Goal: Task Accomplishment & Management: Complete application form

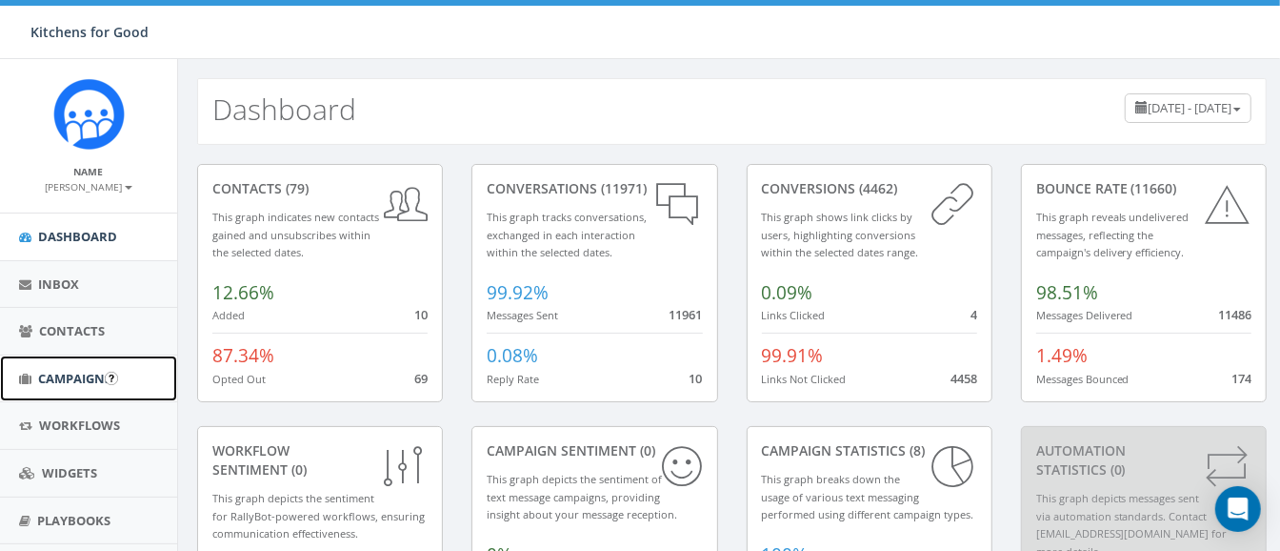
click at [63, 367] on link "Campaigns" at bounding box center [88, 378] width 177 height 47
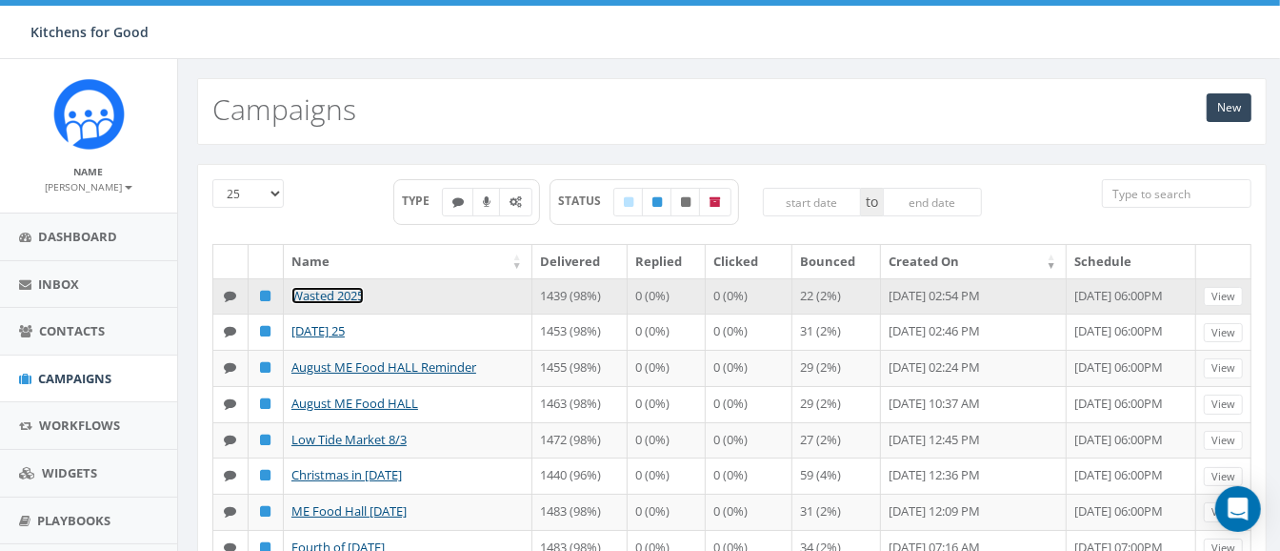
click at [318, 292] on link "Wasted 2025" at bounding box center [328, 295] width 72 height 17
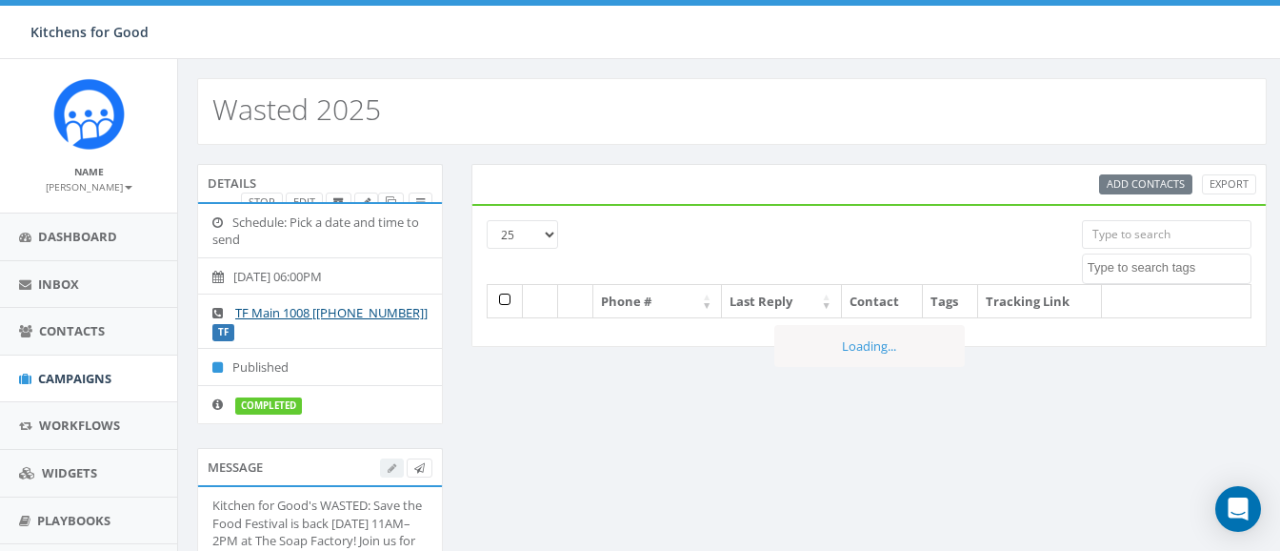
select select
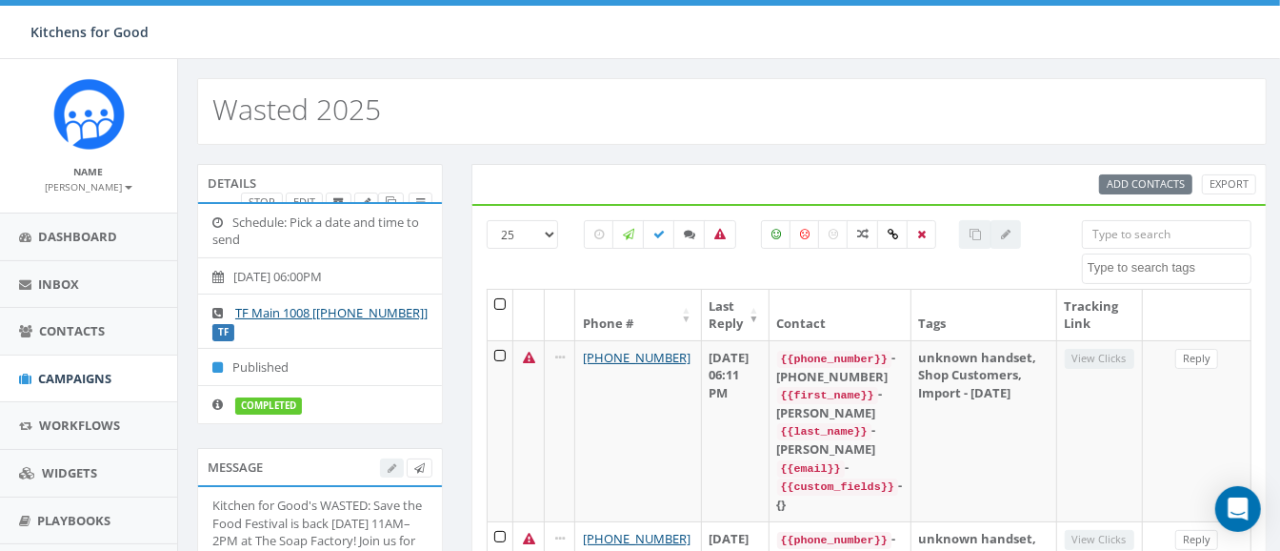
click at [674, 110] on div "Wasted 2025" at bounding box center [732, 111] width 1070 height 67
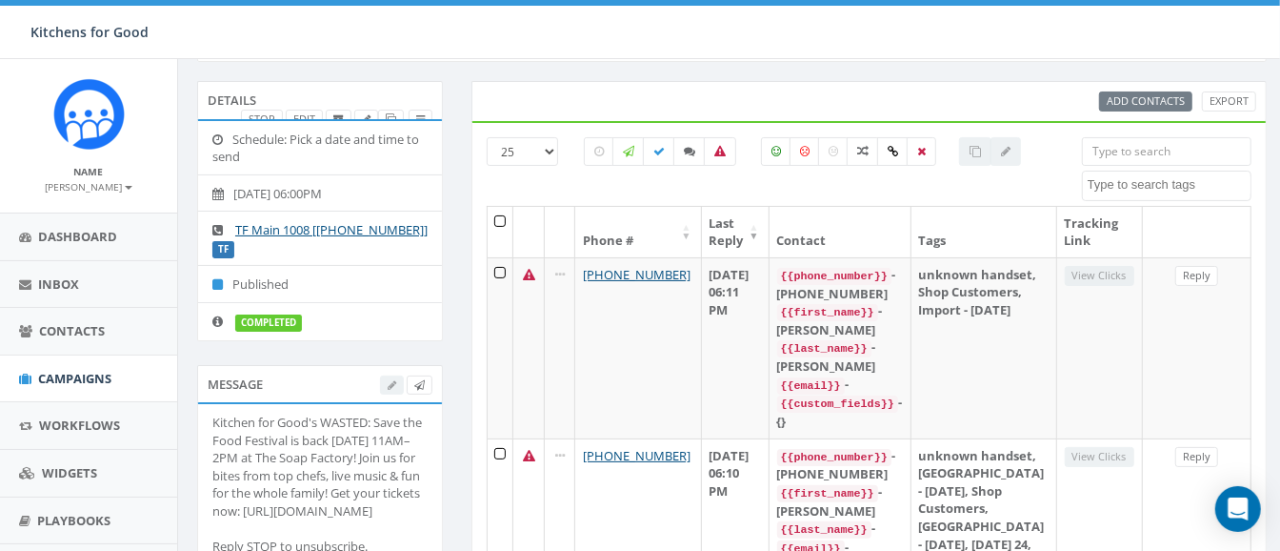
scroll to position [21, 0]
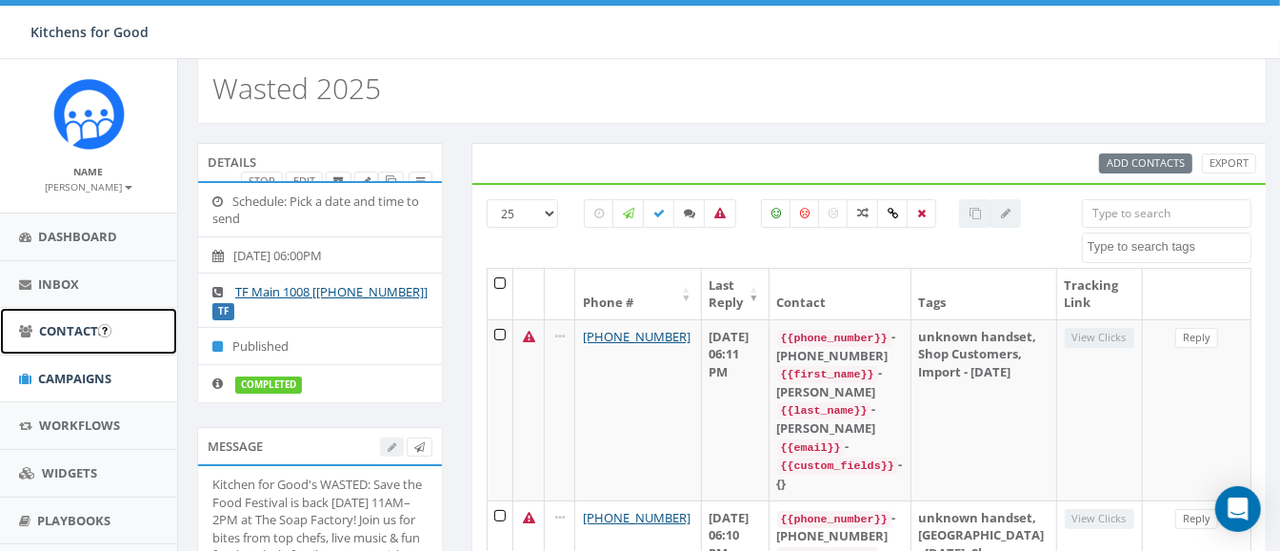
click at [78, 332] on span "Contacts" at bounding box center [72, 330] width 66 height 17
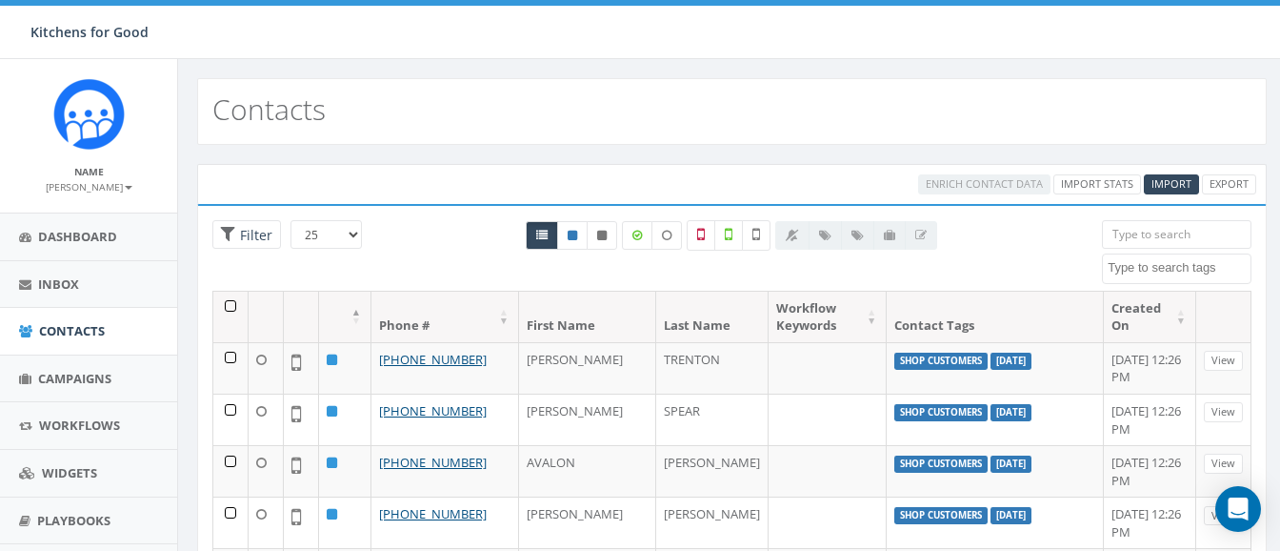
select select
click at [68, 362] on link "Campaigns" at bounding box center [88, 378] width 177 height 47
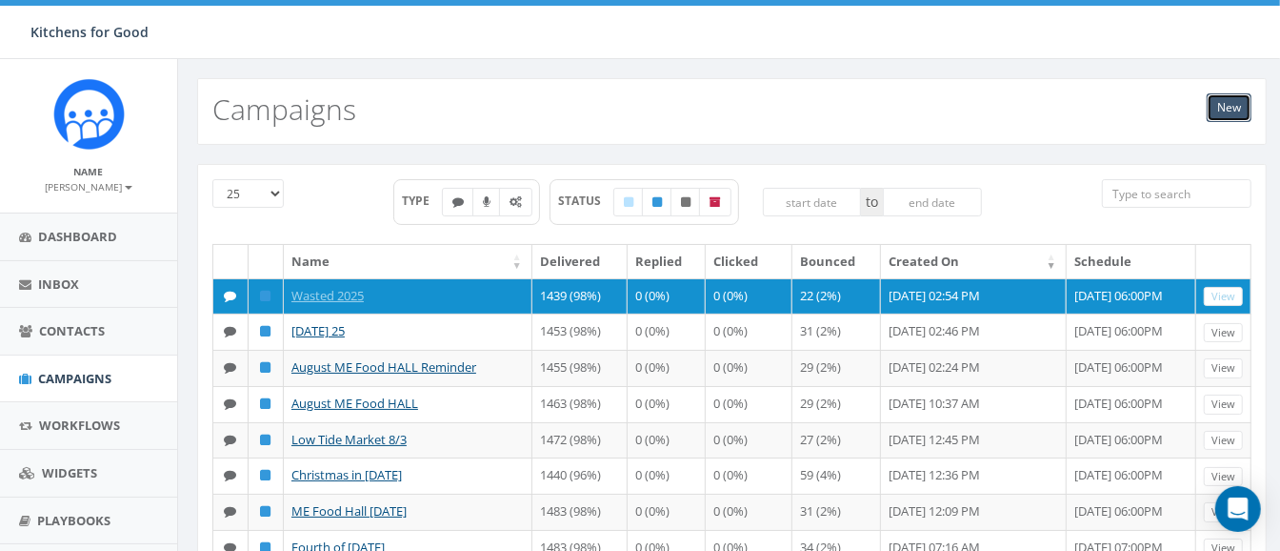
click at [1232, 108] on link "New" at bounding box center [1229, 107] width 45 height 29
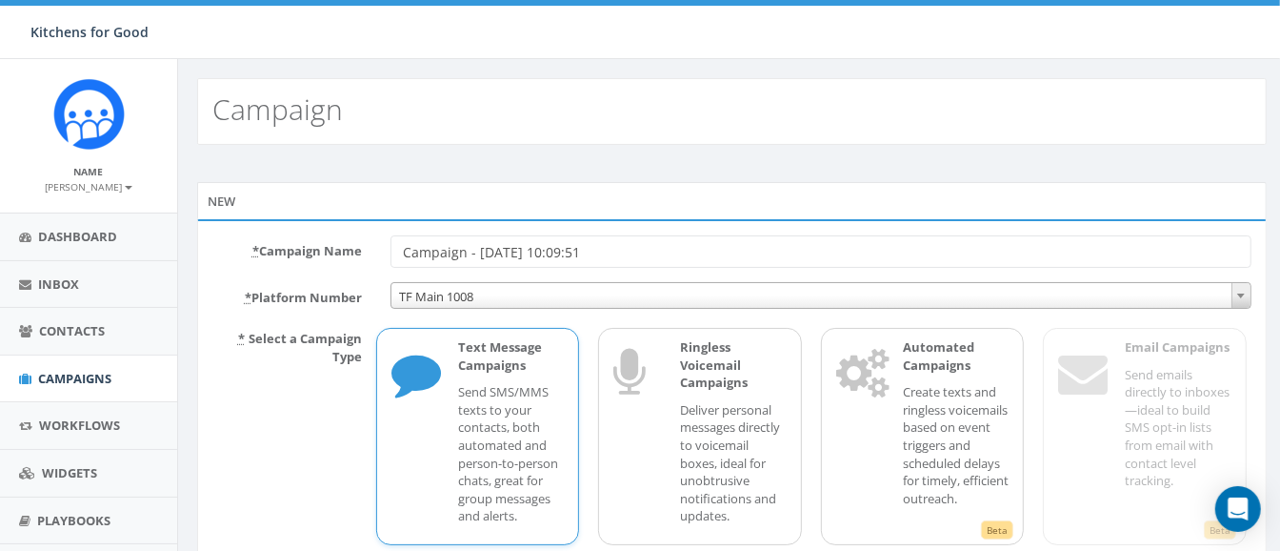
scroll to position [138, 0]
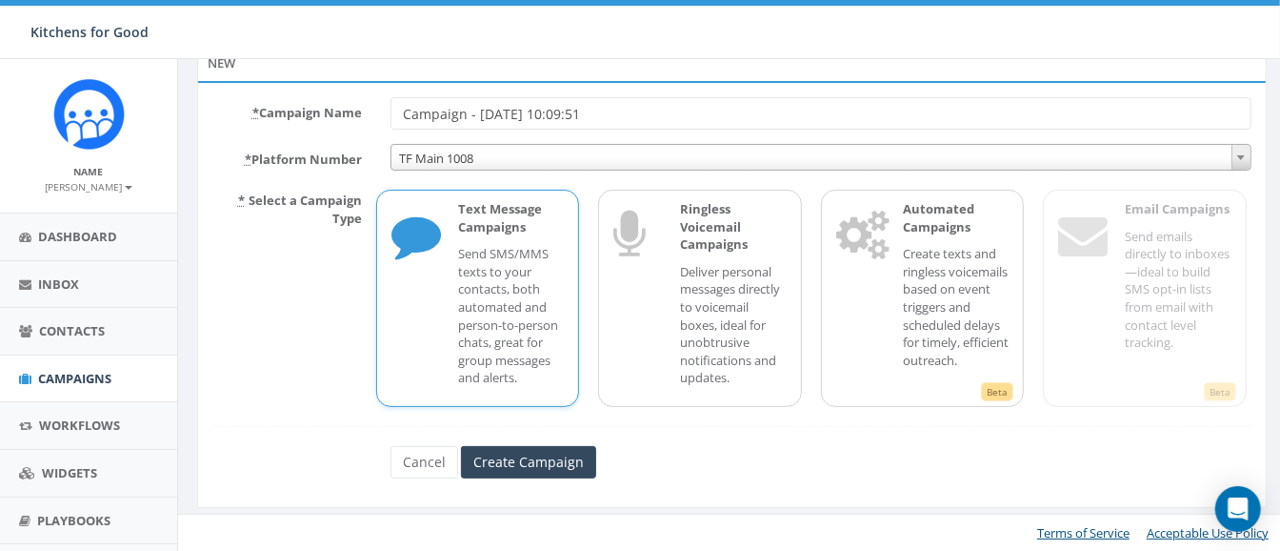
drag, startPoint x: 651, startPoint y: 95, endPoint x: 131, endPoint y: 111, distance: 520.4
click at [131, 111] on body "Kitchens for Good Kitchens for Good Profile Sign Out 75.53 % of Available Amoun…" at bounding box center [640, 137] width 1280 height 551
type input "Test"
click at [500, 457] on input "Create Campaign" at bounding box center [528, 462] width 135 height 32
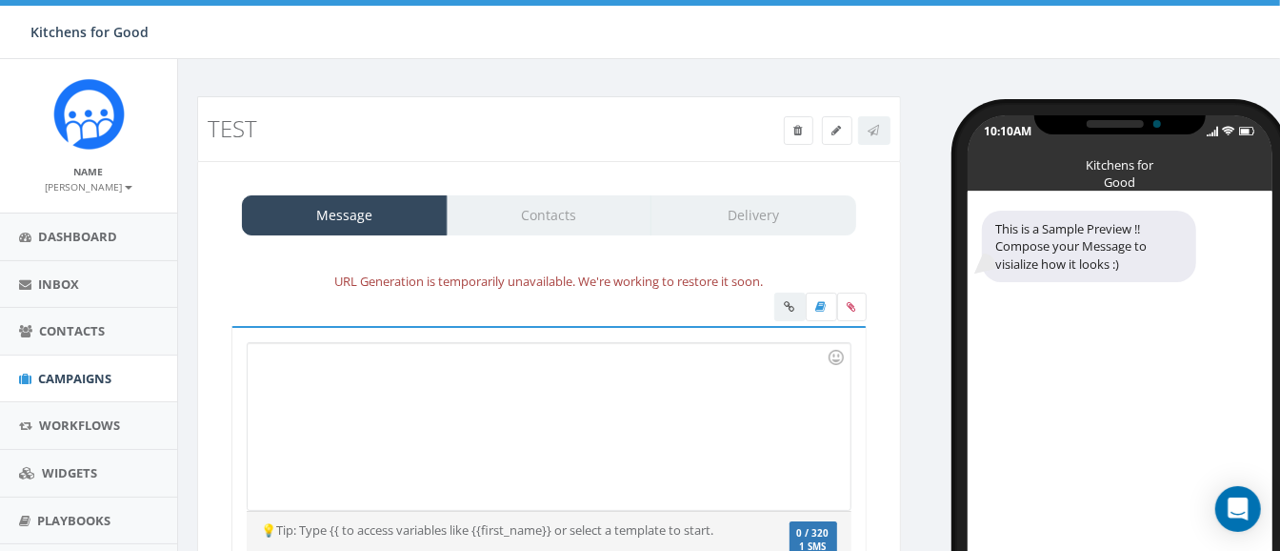
click at [389, 367] on div at bounding box center [549, 426] width 602 height 167
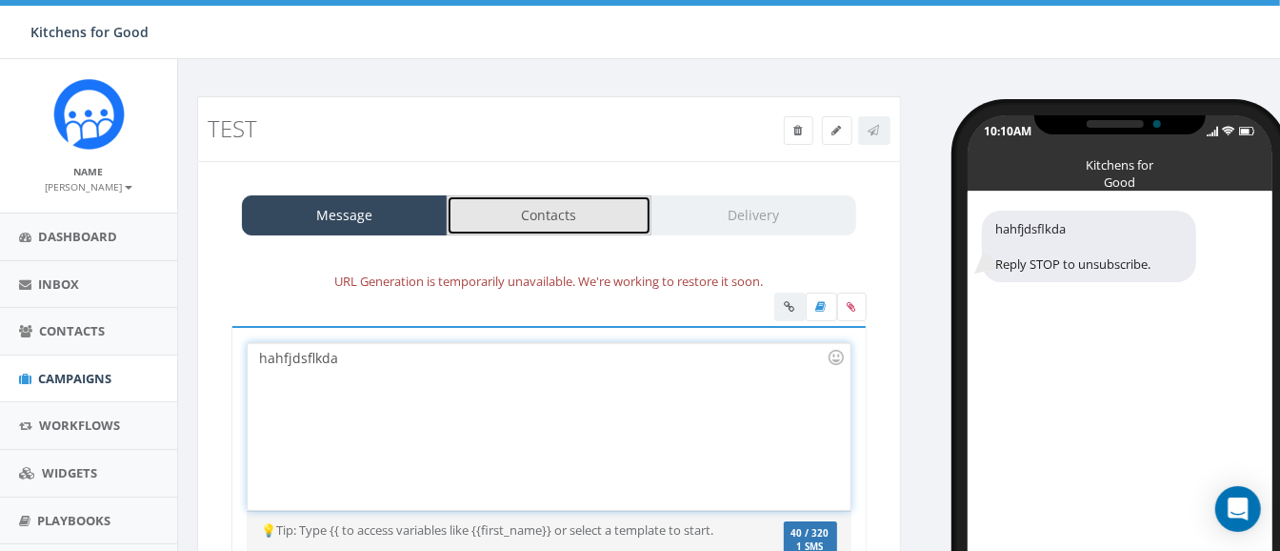
click at [531, 218] on link "Contacts" at bounding box center [550, 215] width 206 height 40
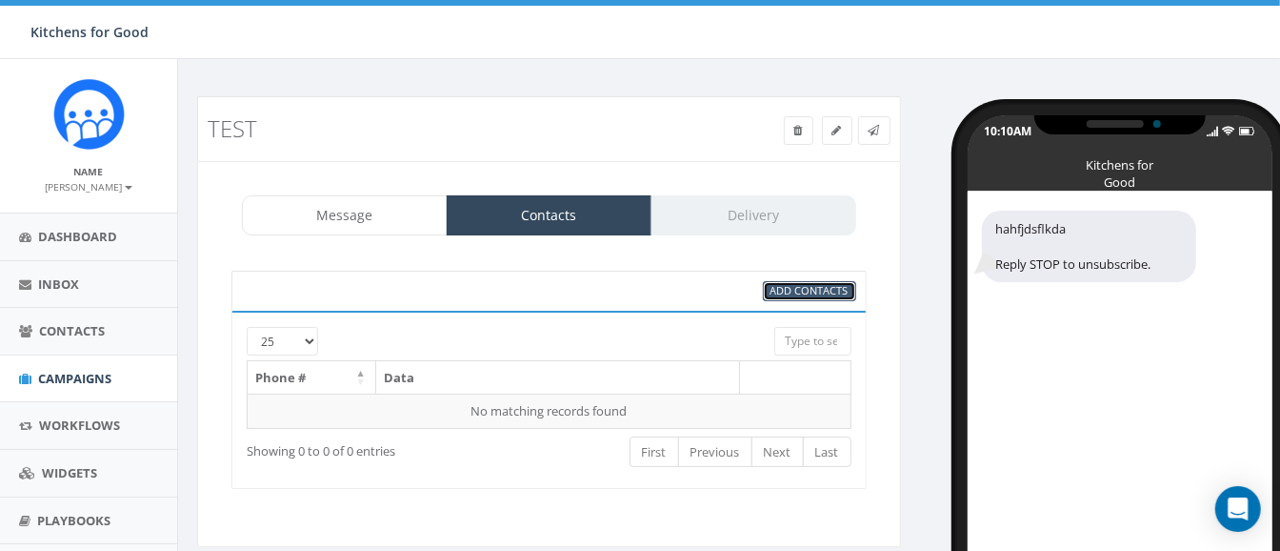
click at [787, 292] on span "Add Contacts" at bounding box center [810, 290] width 78 height 14
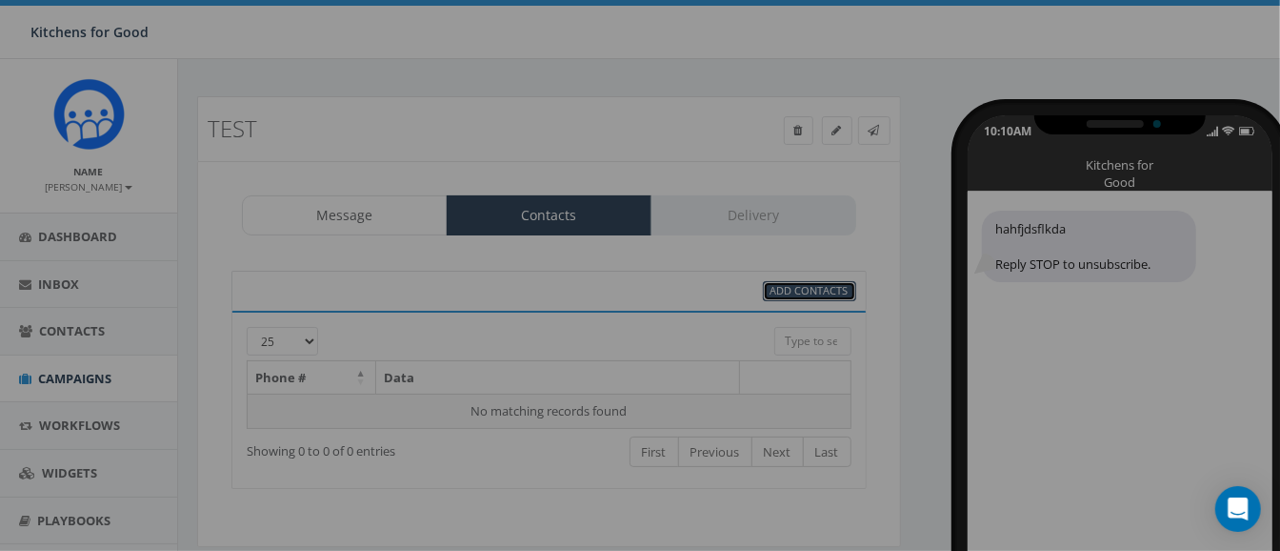
select select
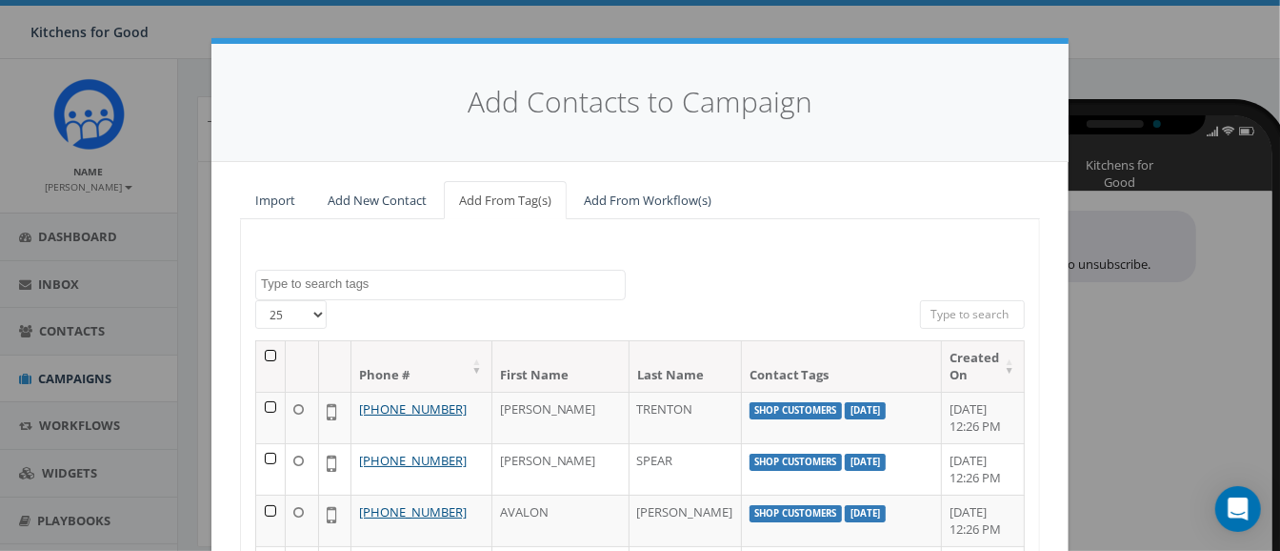
click at [414, 295] on span at bounding box center [440, 285] width 371 height 30
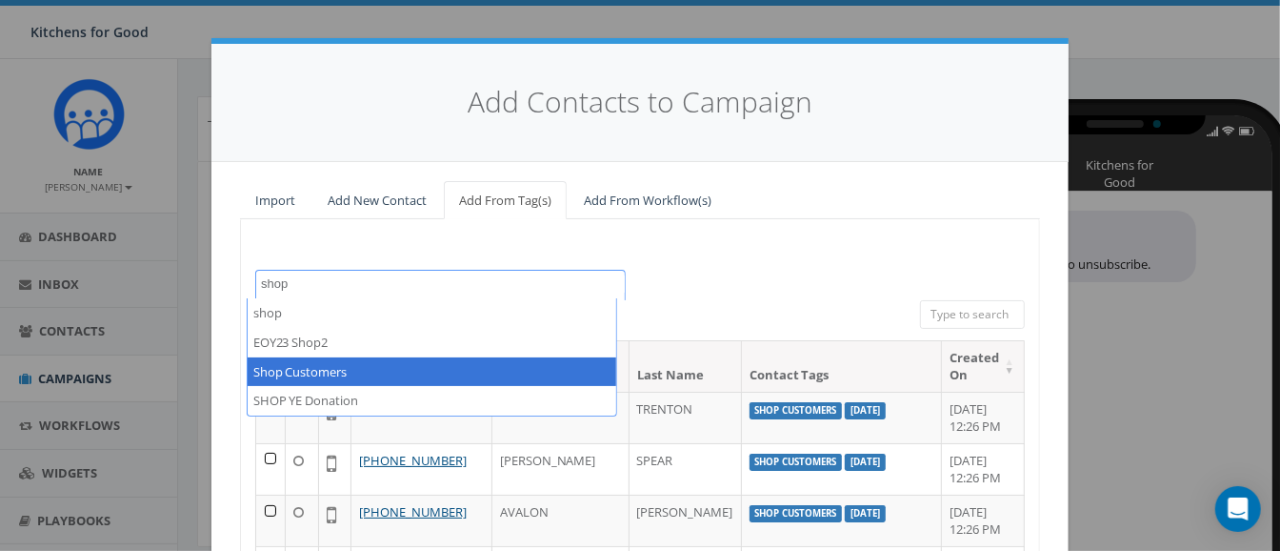
type textarea "shop"
select select "Shop Customers"
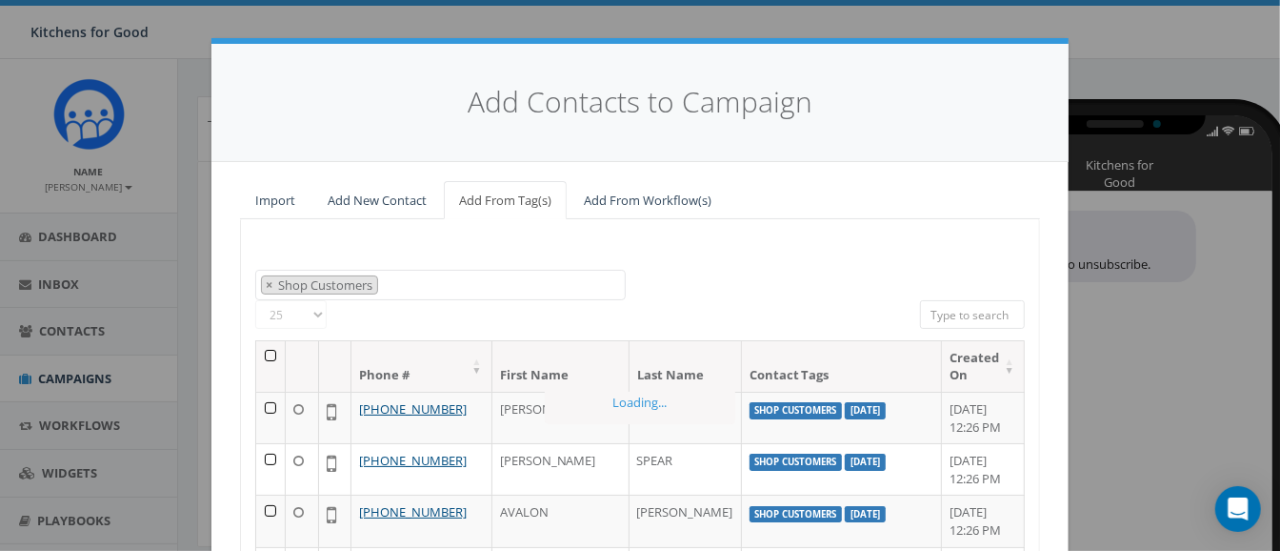
scroll to position [1161, 0]
click at [261, 354] on th at bounding box center [271, 366] width 30 height 50
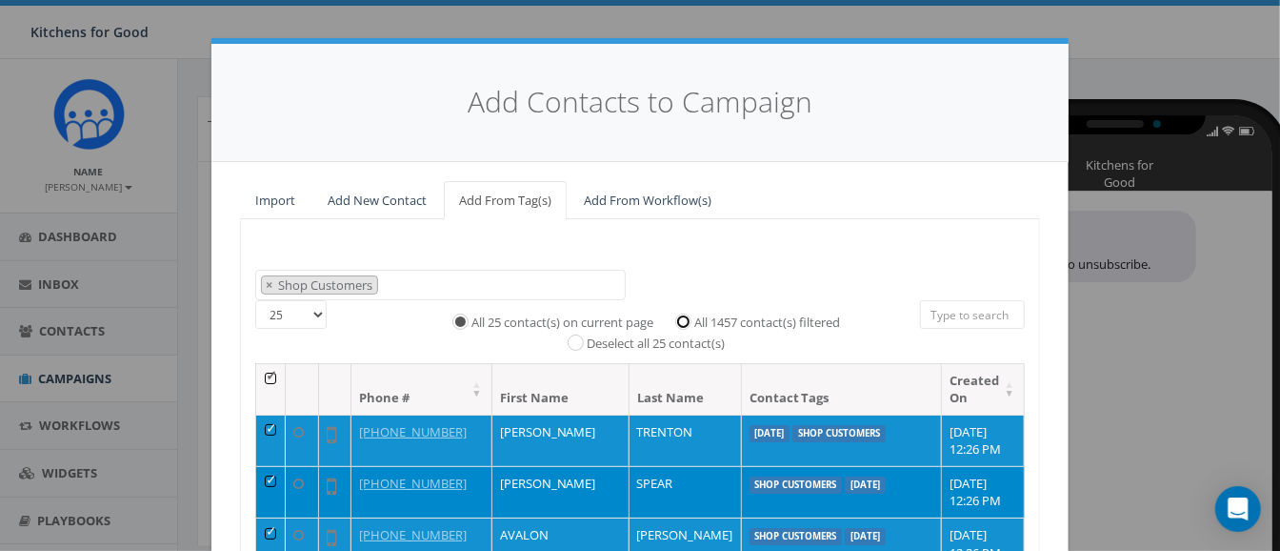
click at [682, 315] on input "All 1457 contact(s) filtered" at bounding box center [688, 319] width 12 height 12
radio input "true"
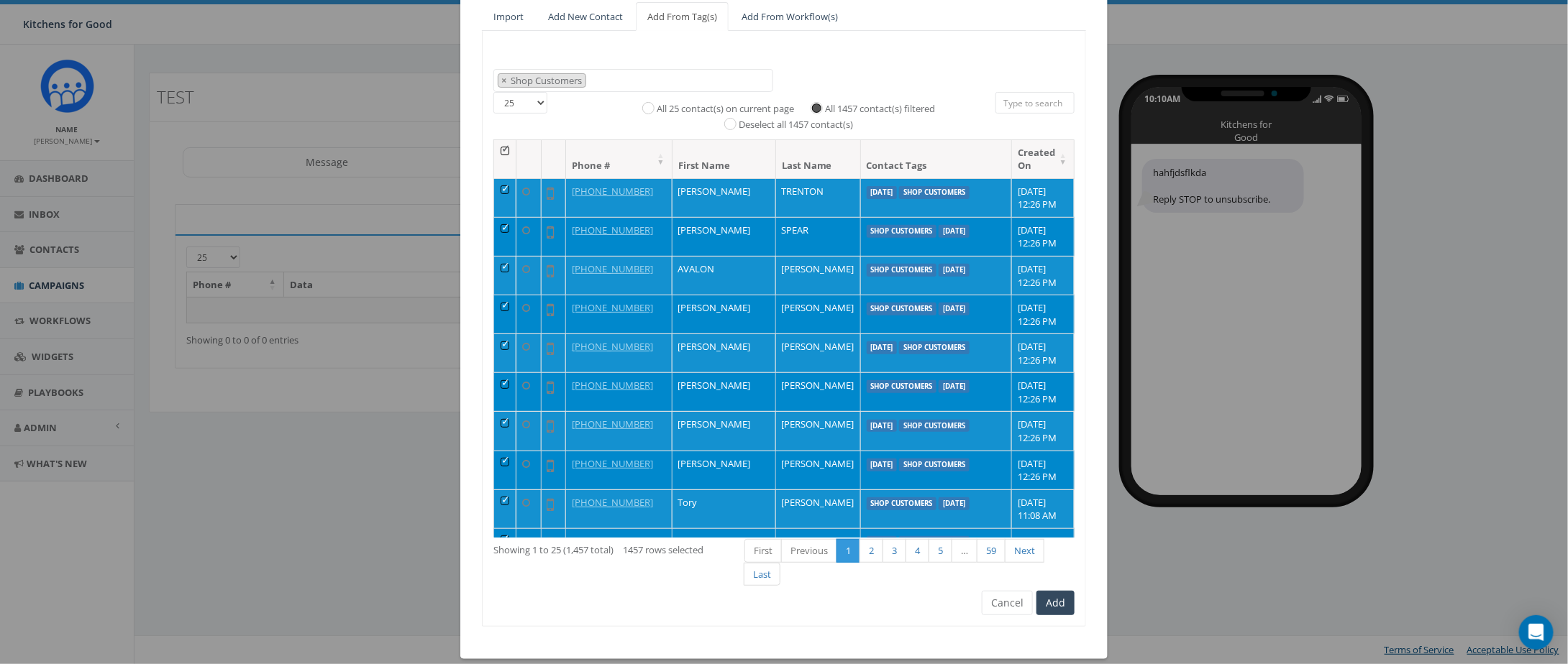
scroll to position [138, 0]
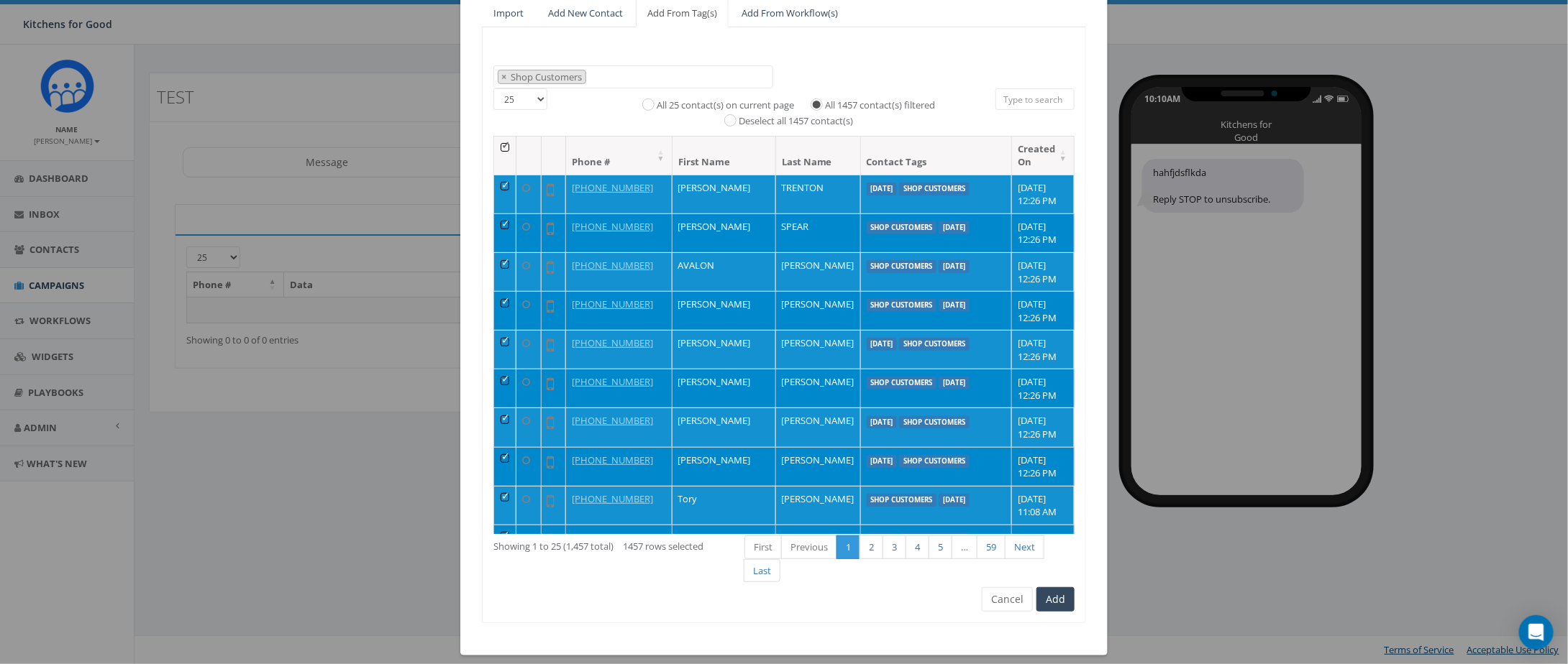
click at [238, 415] on div "Add Contacts to Campaign Import Add New Contact Add From Tag(s) Add From Workfl…" at bounding box center [784, 332] width 1568 height 664
click at [966, 415] on button "Cancel" at bounding box center [1007, 599] width 51 height 24
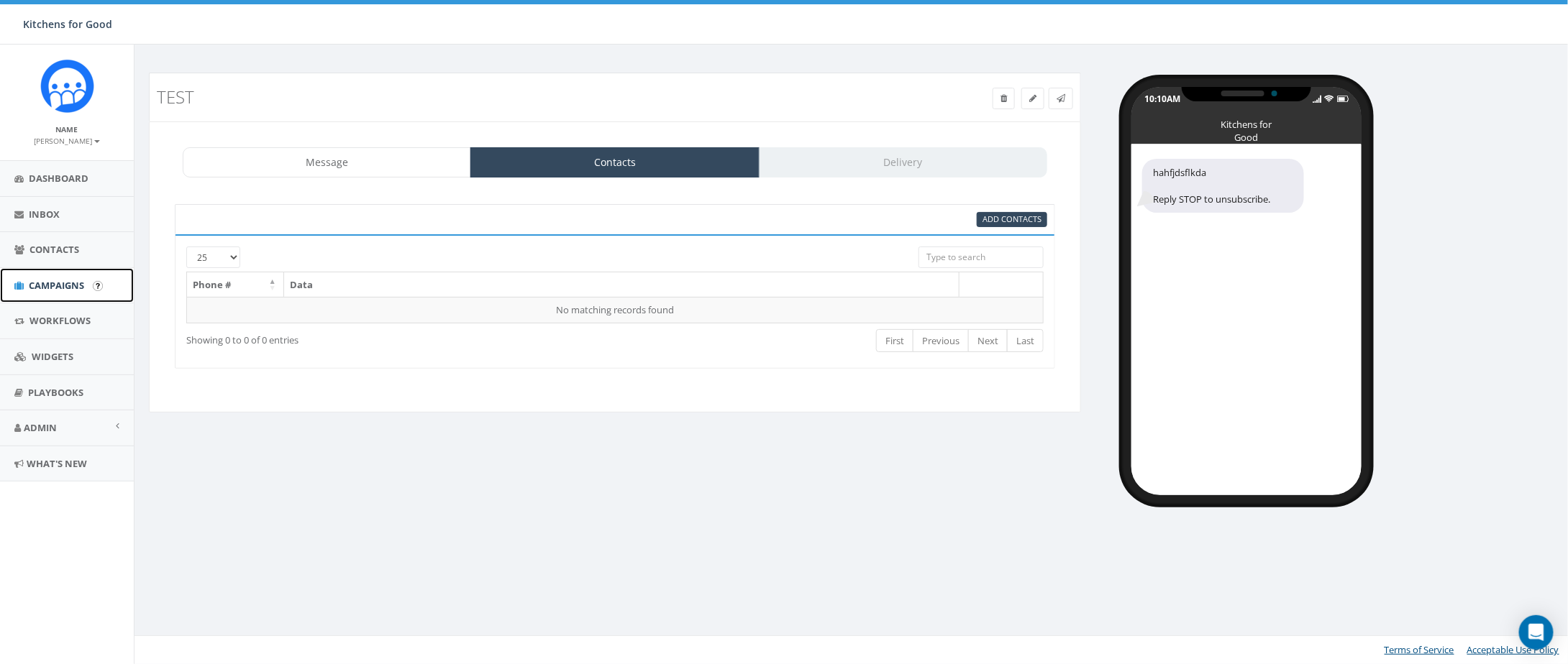
click at [48, 284] on span "Campaigns" at bounding box center [56, 285] width 55 height 13
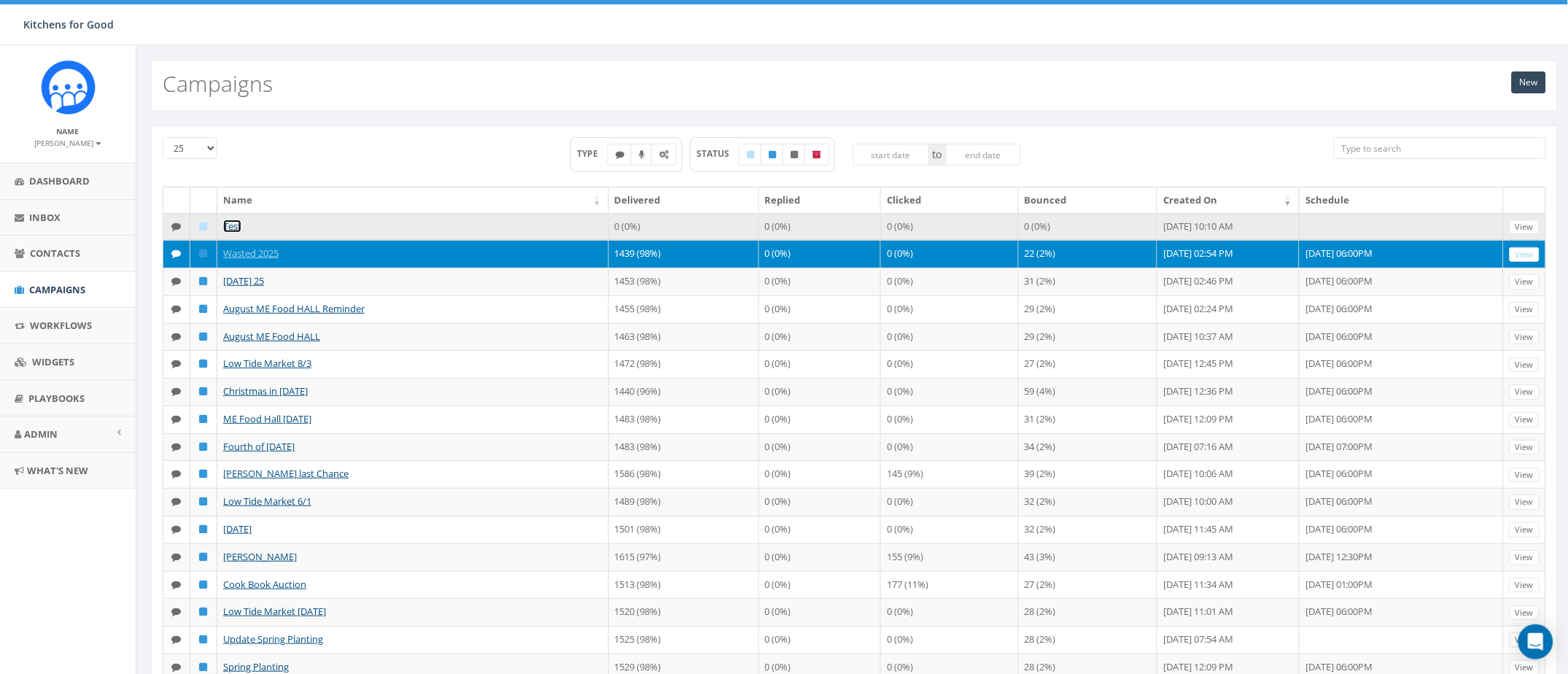
click at [234, 220] on link "Test" at bounding box center [233, 226] width 18 height 13
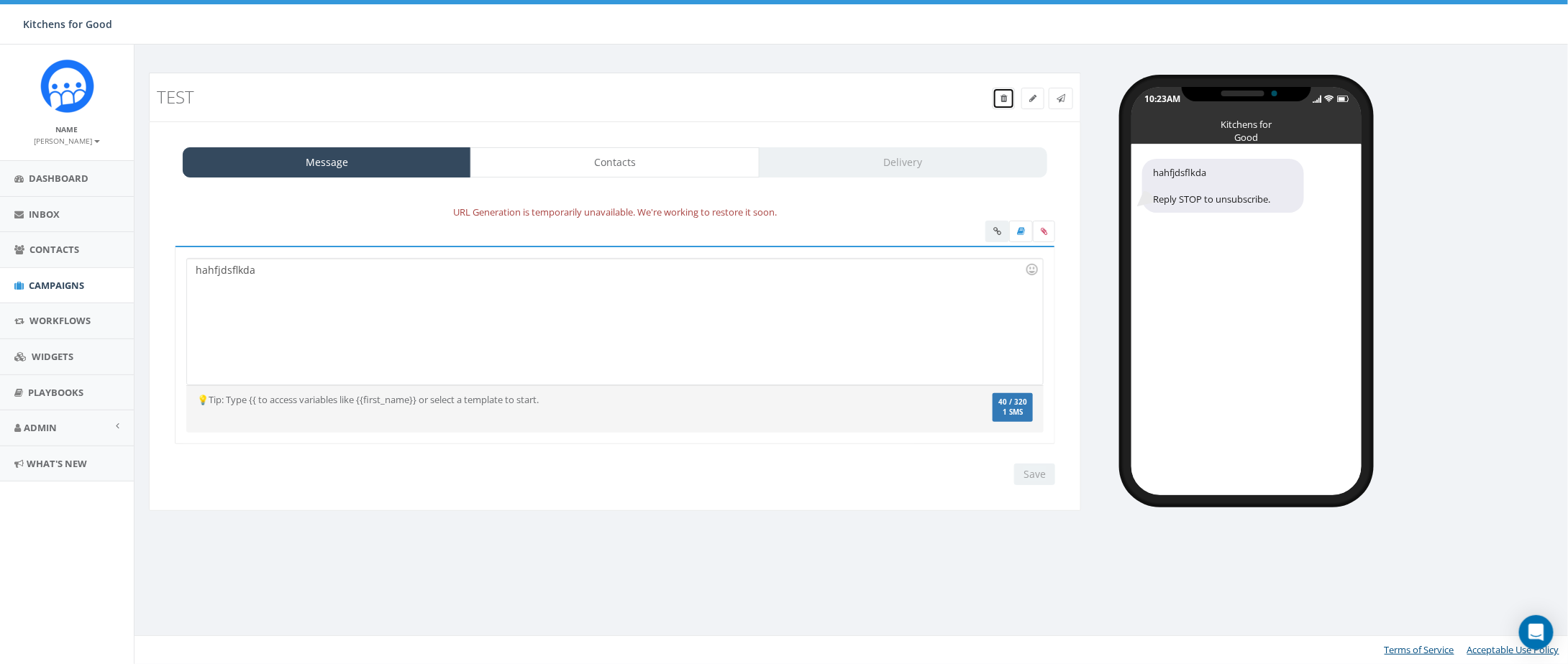
click at [1007, 93] on link at bounding box center [1004, 98] width 23 height 22
